Goal: Complete application form: Complete application form

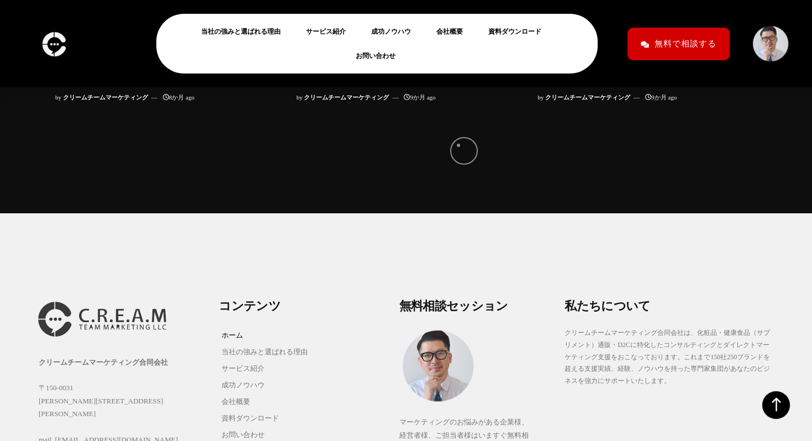
scroll to position [10986, 0]
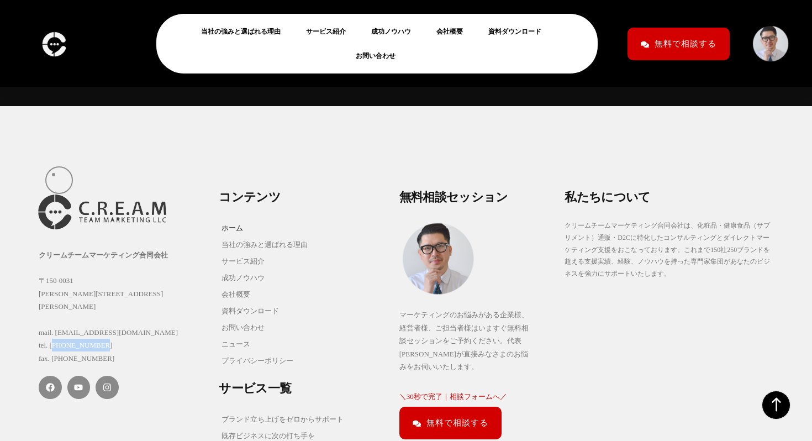
drag, startPoint x: 116, startPoint y: 173, endPoint x: 54, endPoint y: 175, distance: 61.9
click at [54, 249] on div "クリームチームマーケティング合同会社 〒150-0031 東京都渋谷区桜丘町15-14 フジビル40 7F mail. info@creamteam.jp t…" at bounding box center [123, 307] width 169 height 117
copy div "3-4360-5645"
click at [54, 249] on div "クリームチームマーケティング合同会社 〒150-0031 東京都渋谷区桜丘町15-14 フジビル40 7F mail. info@creamteam.jp t…" at bounding box center [123, 307] width 169 height 117
drag, startPoint x: 51, startPoint y: 175, endPoint x: 115, endPoint y: 175, distance: 64.1
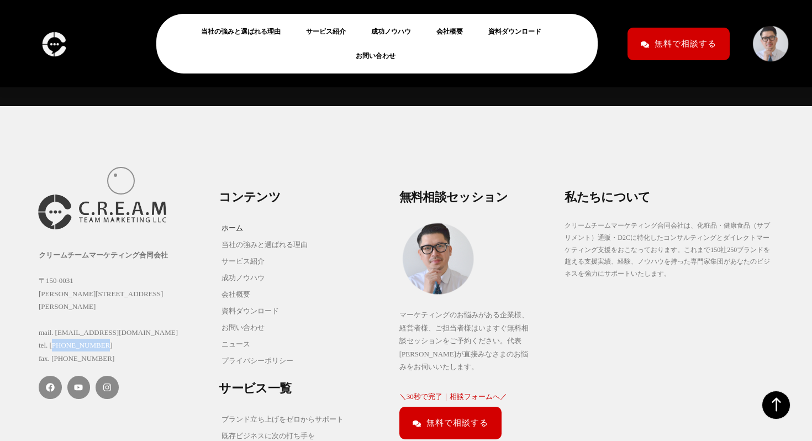
click at [115, 249] on div "クリームチームマーケティング合同会社 〒150-0031 東京都渋谷区桜丘町15-14 フジビル40 7F mail. info@creamteam.jp t…" at bounding box center [123, 307] width 169 height 117
copy div "03-4360-5645"
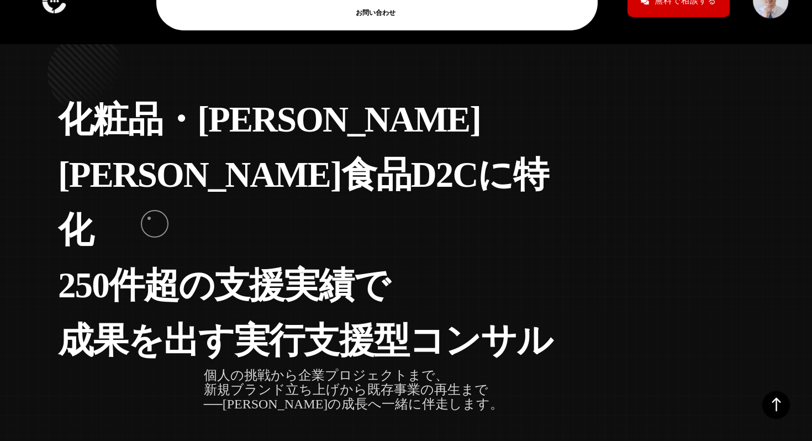
scroll to position [0, 0]
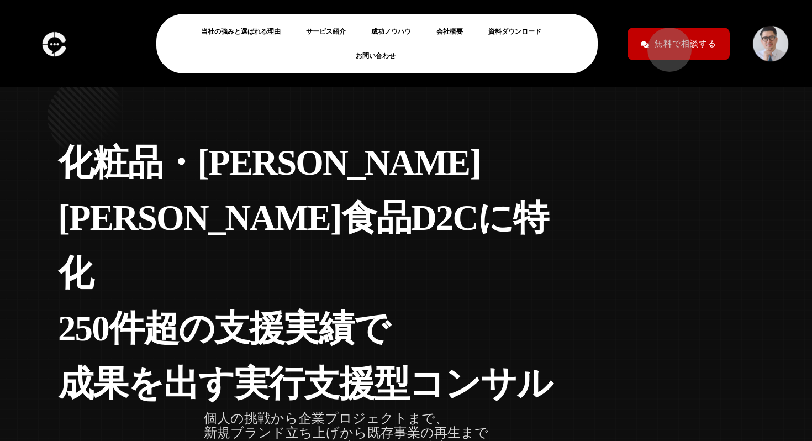
click at [665, 44] on span "無料で相談する" at bounding box center [686, 43] width 62 height 19
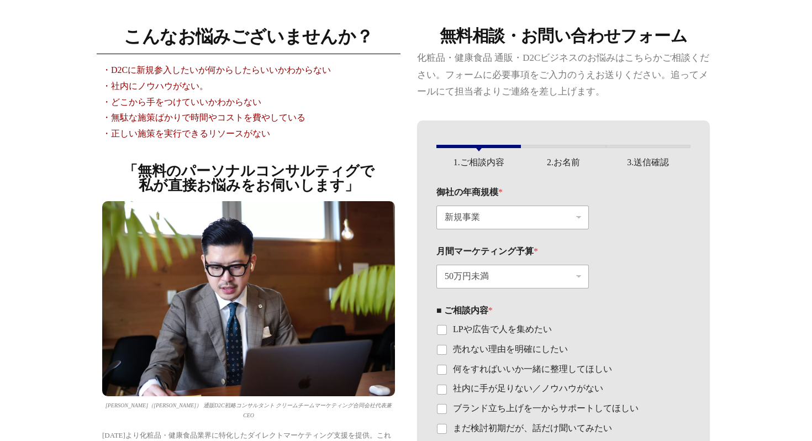
scroll to position [63, 0]
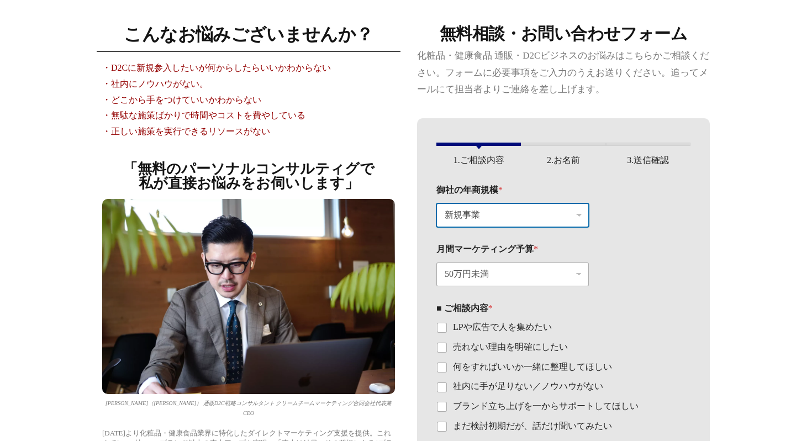
click at [531, 220] on select "新規事業 〜[DATE]万円（〜月120万円） 〜1.2億円（〜月[DATE]万円） 〜12億円（〜月1.2億円）" at bounding box center [512, 215] width 152 height 24
click at [436, 203] on select "新規事業 〜[DATE]万円（〜月120万円） 〜1.2億円（〜月[DATE]万円） 〜12億円（〜月1.2億円）" at bounding box center [512, 215] width 152 height 24
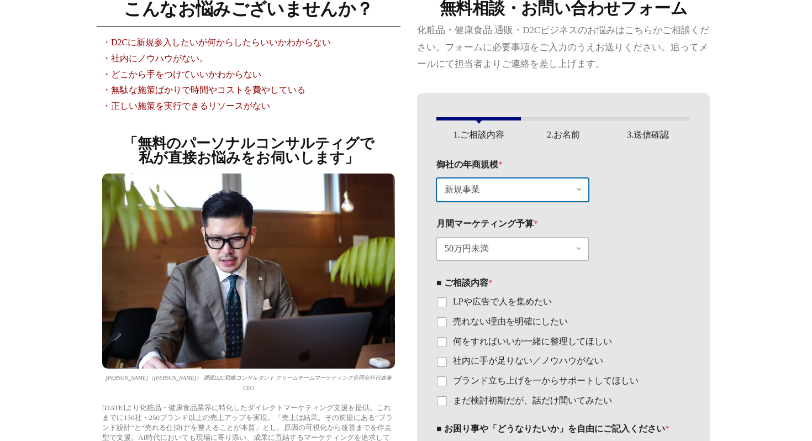
scroll to position [91, 0]
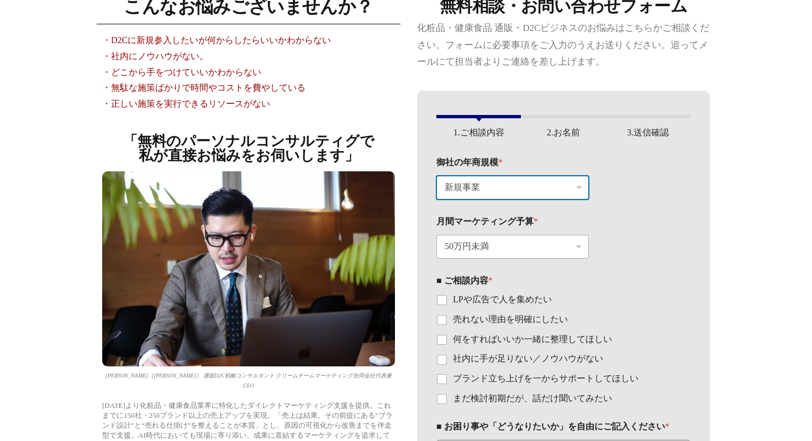
click at [511, 192] on select "新規事業 〜[DATE]万円（〜月120万円） 〜1.2億円（〜月[DATE]万円） 〜12億円（〜月1.2億円）" at bounding box center [512, 188] width 152 height 24
select select "〜12億円（〜月1.2億円）"
click at [436, 176] on select "新規事業 〜[DATE]万円（〜月120万円） 〜1.2億円（〜月[DATE]万円） 〜12億円（〜月1.2億円）" at bounding box center [512, 188] width 152 height 24
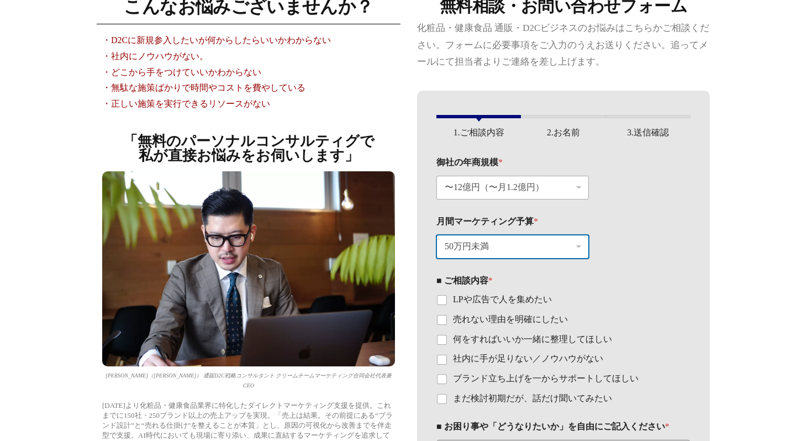
click at [523, 241] on select "50万円未満 100万円〜300万円未満 300万円以上" at bounding box center [512, 247] width 152 height 24
select select "300万円以上"
click at [436, 235] on select "50万円未満 100万円〜300万円未満 300万円以上" at bounding box center [512, 247] width 152 height 24
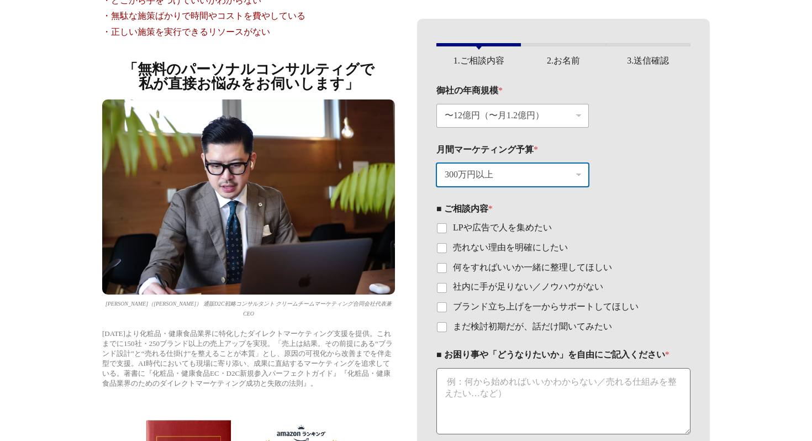
scroll to position [163, 0]
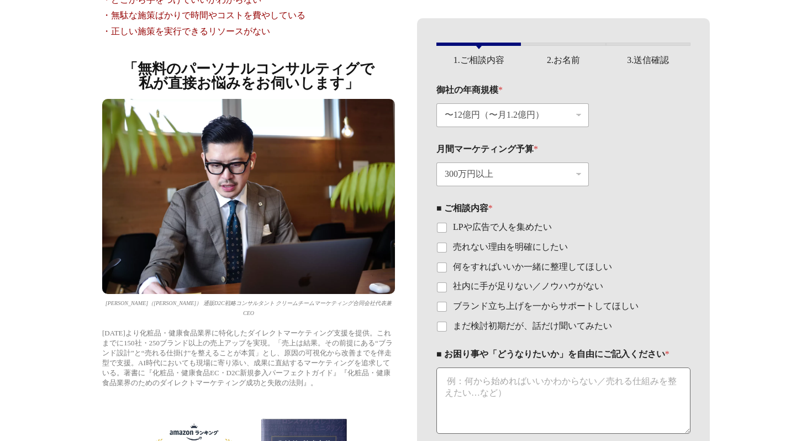
click at [510, 230] on label "LPや広告で人を集めたい" at bounding box center [499, 228] width 106 height 12
click at [446, 230] on input "LPや広告で人を集めたい" at bounding box center [442, 227] width 9 height 9
checkbox input "true"
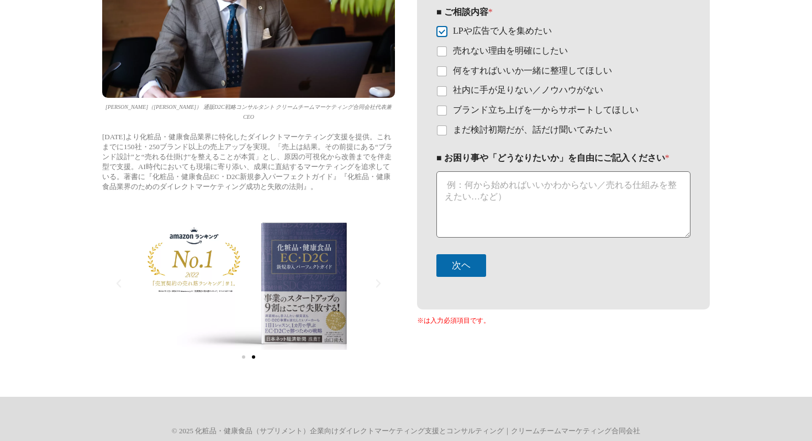
scroll to position [359, 0]
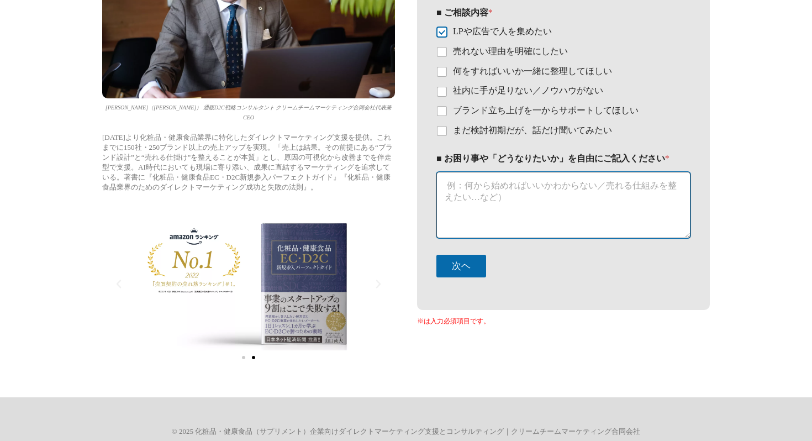
click at [492, 189] on textarea "■ お困り事や「どうなりたいか」を自由にご記入ください *" at bounding box center [563, 205] width 254 height 66
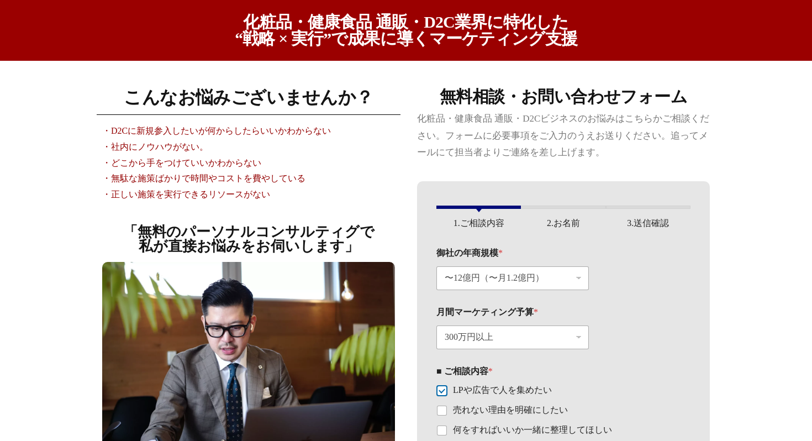
scroll to position [388, 0]
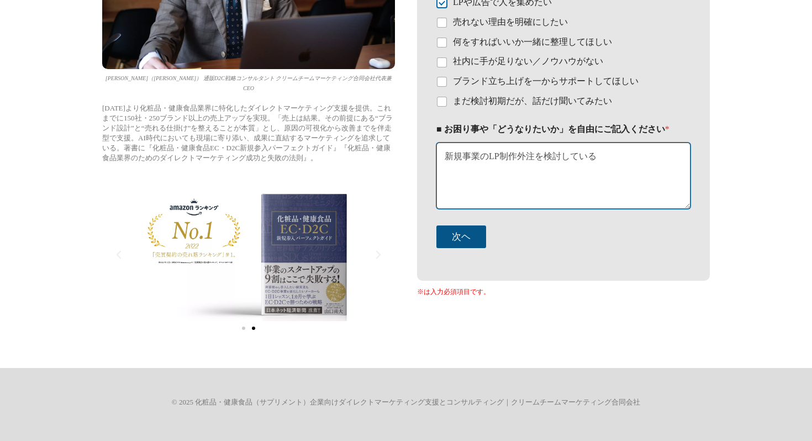
type textarea "新規事業のLP制作外注を検討している"
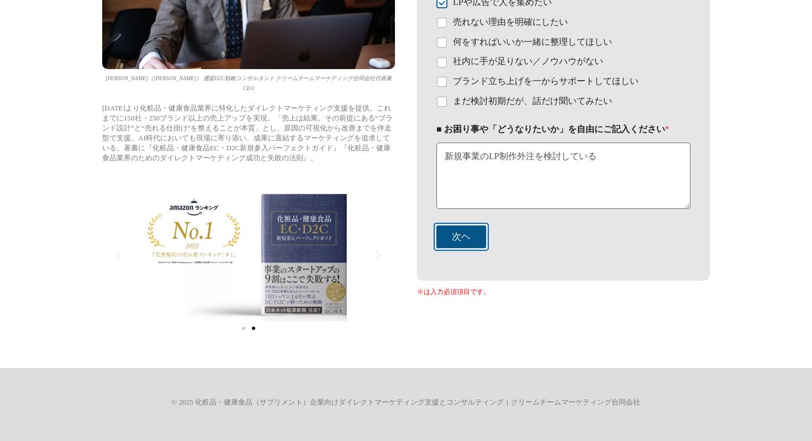
click at [468, 228] on button "次ヘ" at bounding box center [461, 236] width 50 height 23
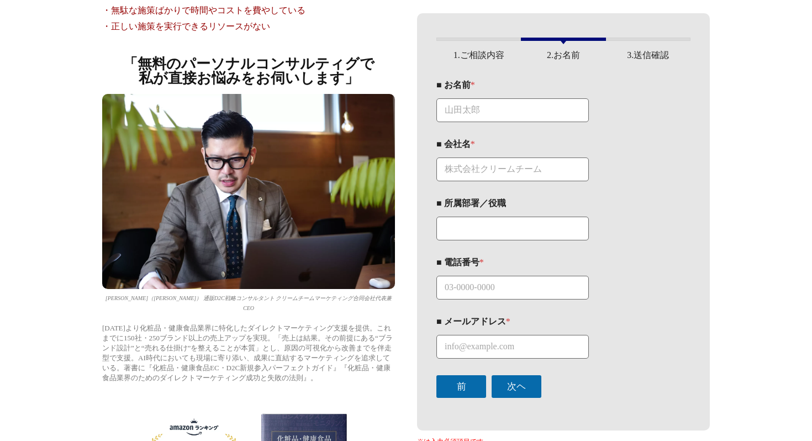
scroll to position [164, 0]
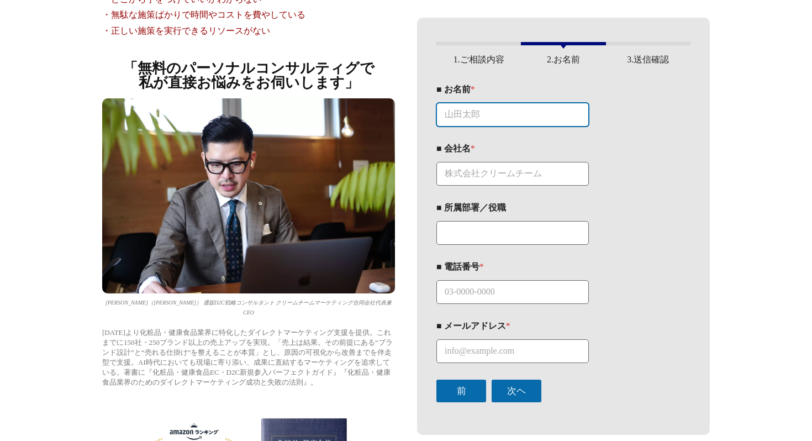
click at [488, 115] on input "■ お名前 *" at bounding box center [512, 115] width 152 height 24
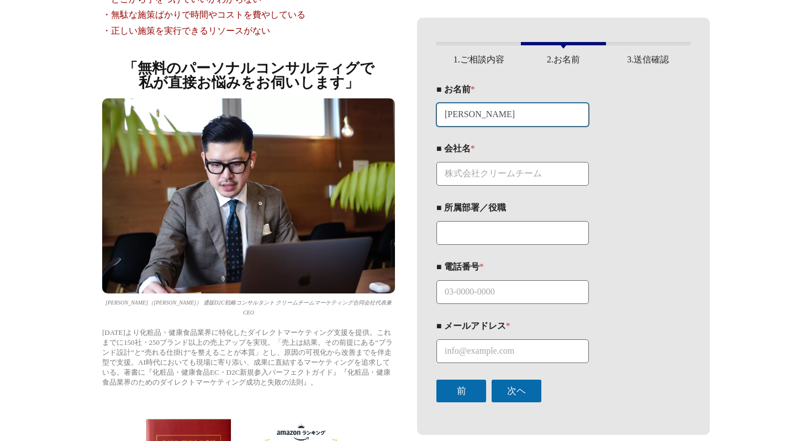
type input "[PERSON_NAME]"
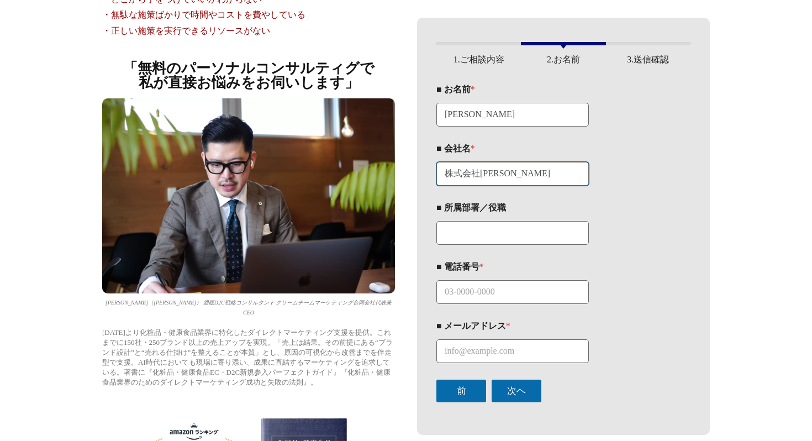
type input "株式会社[PERSON_NAME]"
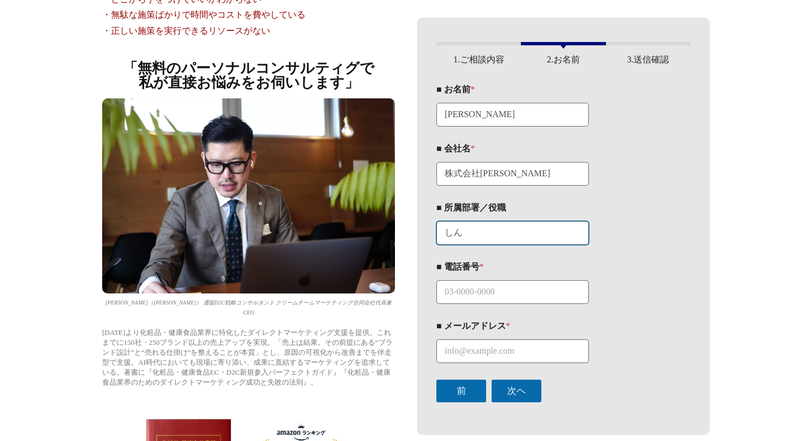
type input "し"
type input "事業開発"
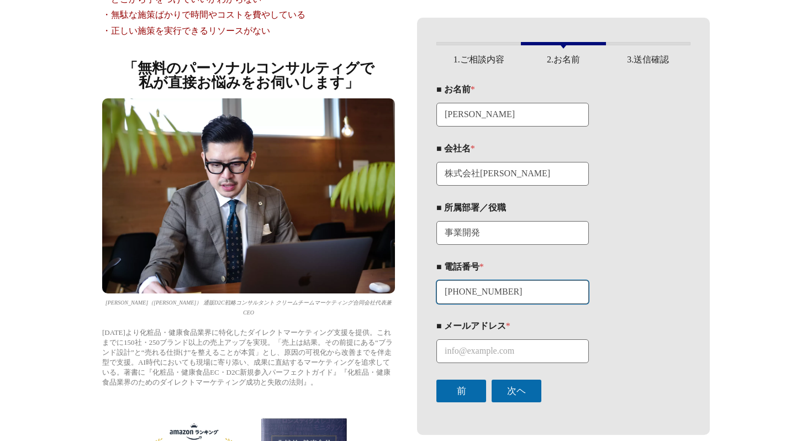
type input "[PHONE_NUMBER]"
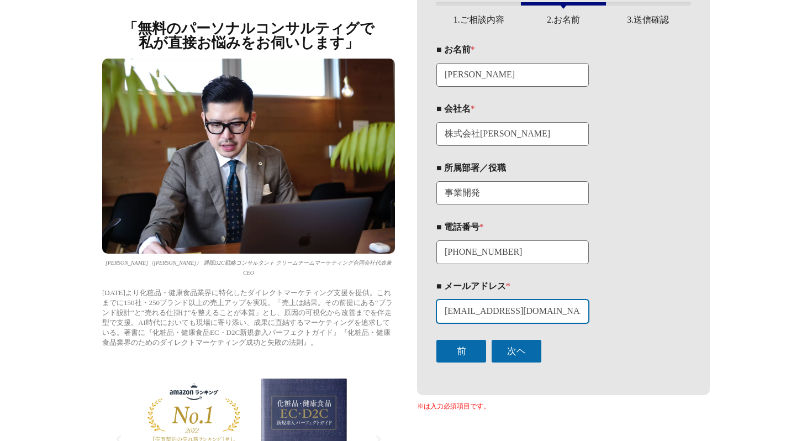
scroll to position [206, 0]
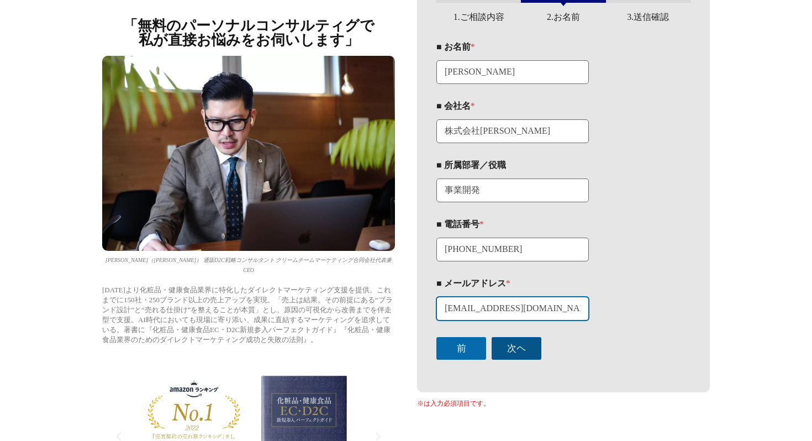
type input "[EMAIL_ADDRESS][DOMAIN_NAME]"
click at [522, 353] on button "次ヘ" at bounding box center [517, 348] width 50 height 23
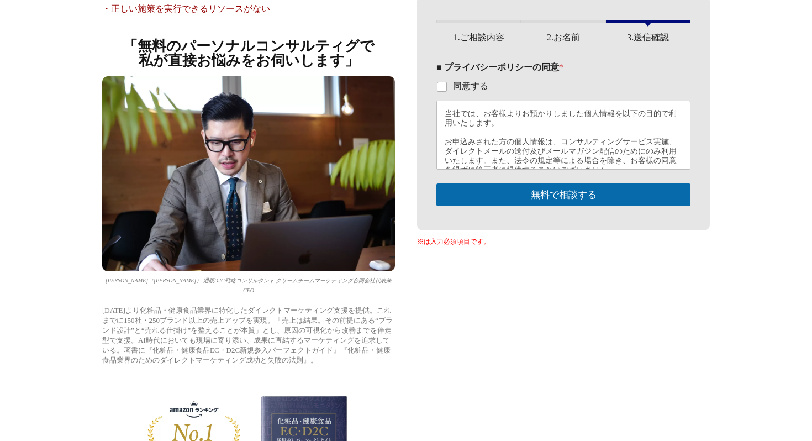
scroll to position [164, 0]
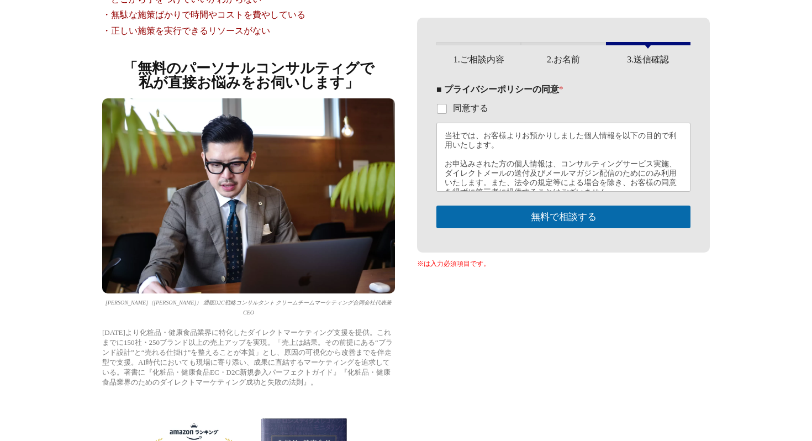
click at [485, 115] on fieldset "■ プライバシーポリシーの同意 * 同意する 当社では、お客様よりお預かりしました個人情報を以下の目的で利用いたします。 お申込みされた方の個人情報は、コンサ…" at bounding box center [563, 138] width 254 height 108
click at [485, 112] on label "同意する" at bounding box center [467, 109] width 42 height 12
click at [446, 112] on input "同意する" at bounding box center [442, 108] width 9 height 9
checkbox input "true"
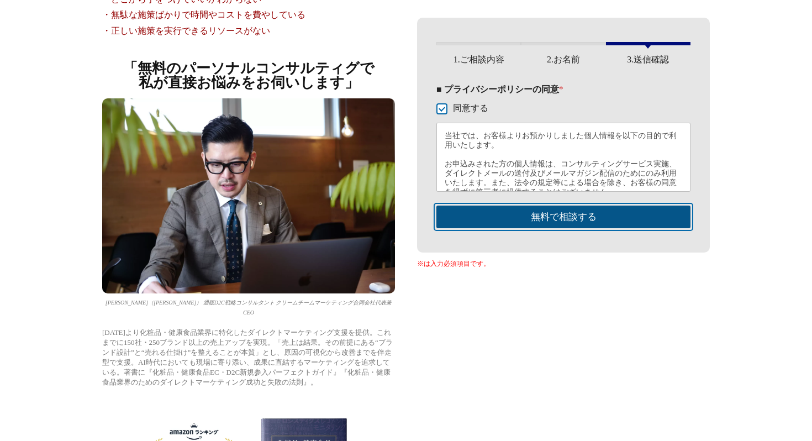
click at [530, 215] on button "無料で相談する" at bounding box center [563, 217] width 254 height 23
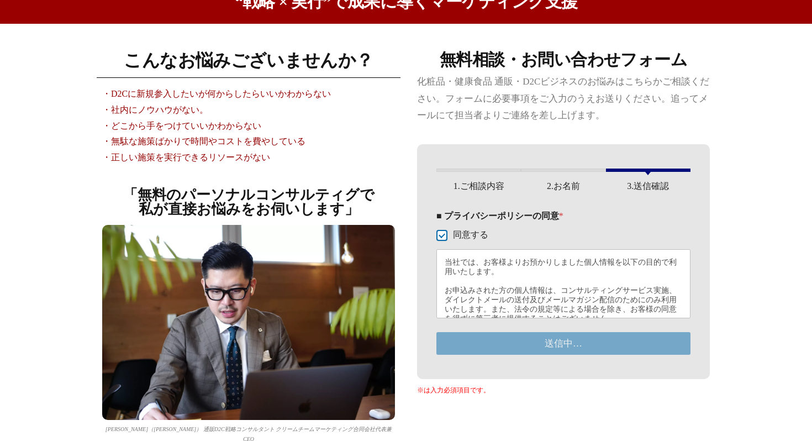
scroll to position [0, 0]
